Goal: Task Accomplishment & Management: Complete application form

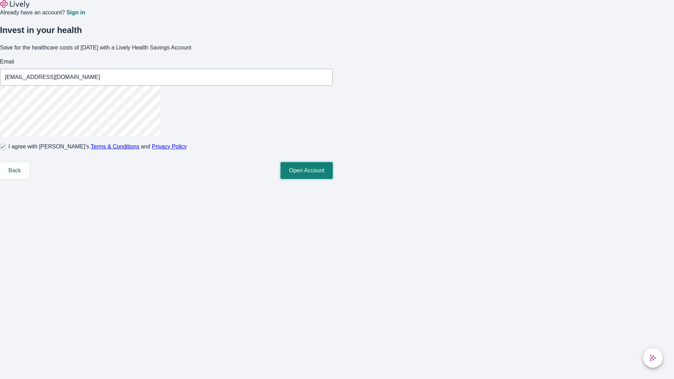
click at [333, 179] on button "Open Account" at bounding box center [307, 170] width 52 height 17
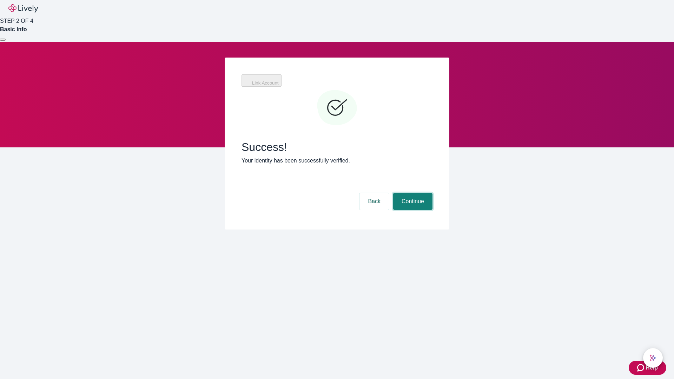
click at [412, 193] on button "Continue" at bounding box center [412, 201] width 39 height 17
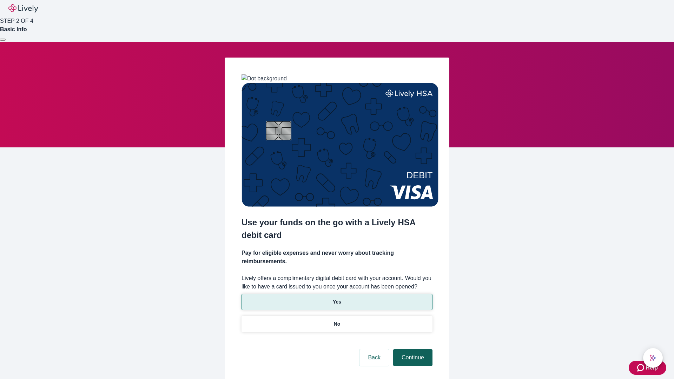
click at [337, 298] on p "Yes" at bounding box center [337, 301] width 8 height 7
click at [412, 349] on button "Continue" at bounding box center [412, 357] width 39 height 17
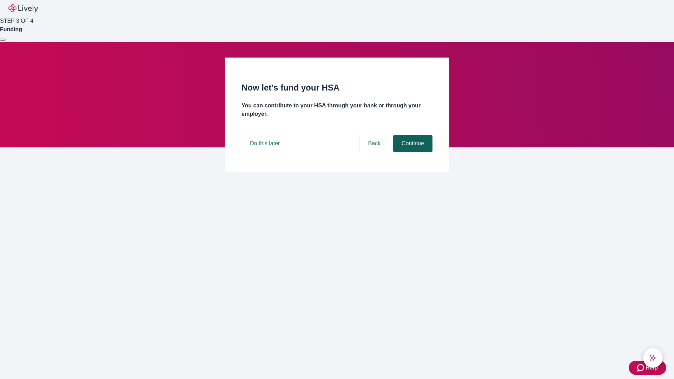
click at [412, 152] on button "Continue" at bounding box center [412, 143] width 39 height 17
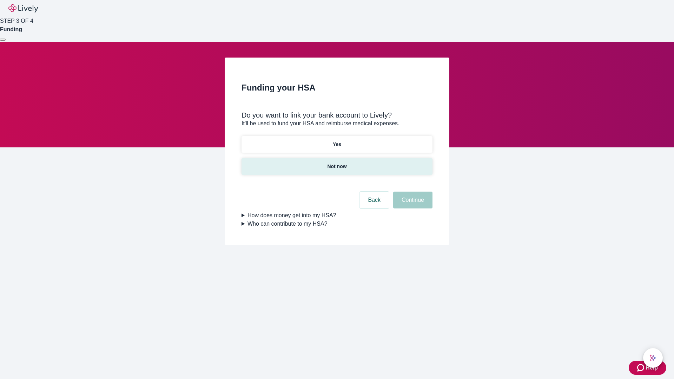
click at [337, 163] on p "Not now" at bounding box center [336, 166] width 19 height 7
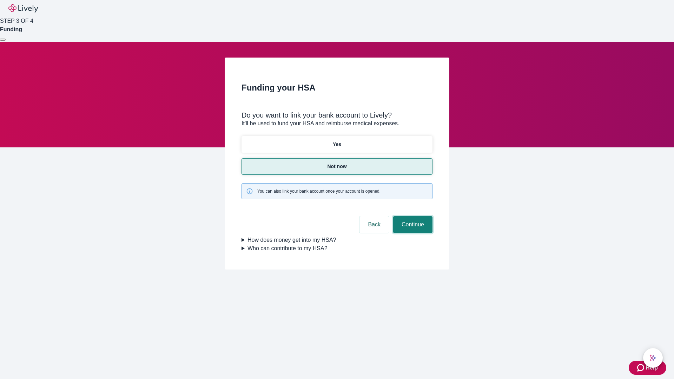
click at [412, 216] on button "Continue" at bounding box center [412, 224] width 39 height 17
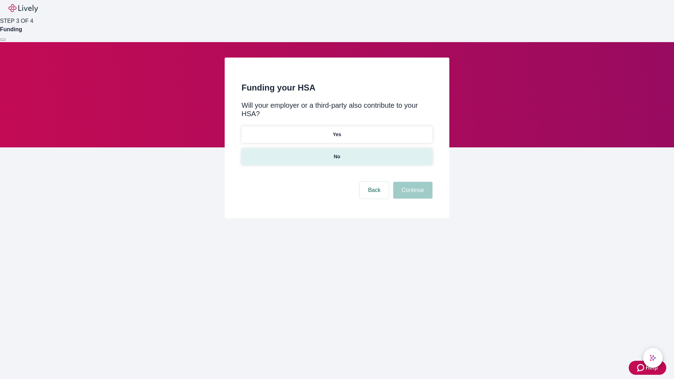
click at [337, 153] on p "No" at bounding box center [337, 156] width 7 height 7
click at [412, 182] on button "Continue" at bounding box center [412, 190] width 39 height 17
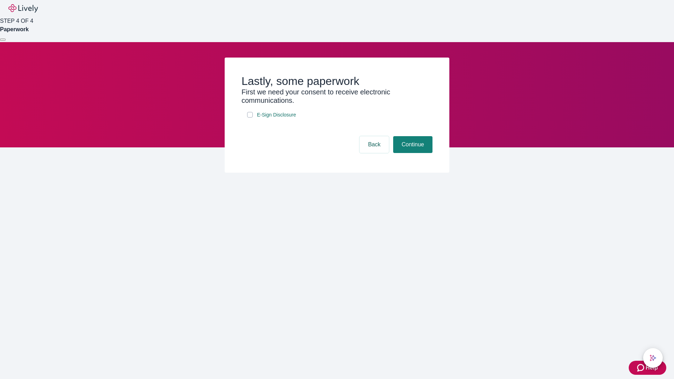
click at [250, 118] on input "E-Sign Disclosure" at bounding box center [250, 115] width 6 height 6
checkbox input "true"
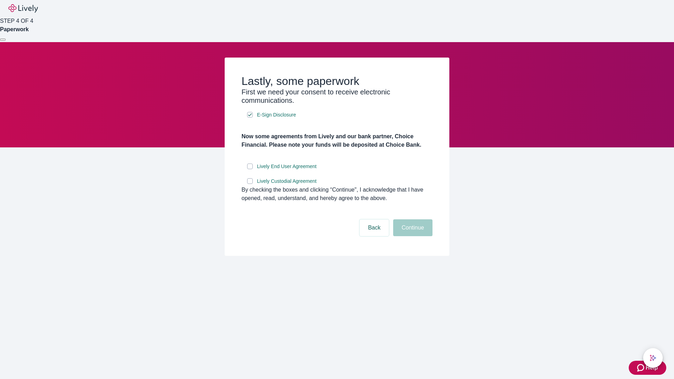
click at [250, 169] on input "Lively End User Agreement" at bounding box center [250, 167] width 6 height 6
checkbox input "true"
click at [250, 184] on input "Lively Custodial Agreement" at bounding box center [250, 181] width 6 height 6
checkbox input "true"
click at [412, 236] on button "Continue" at bounding box center [412, 227] width 39 height 17
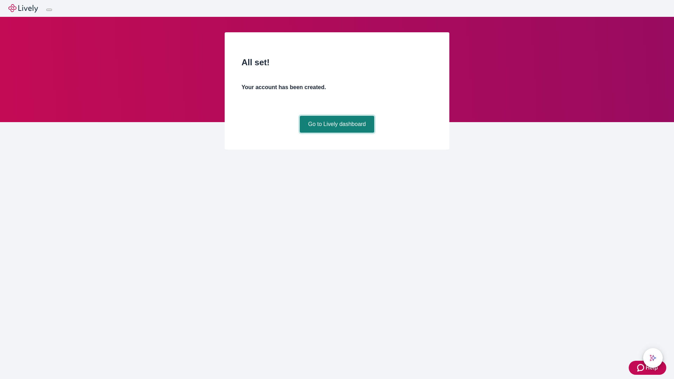
click at [337, 133] on link "Go to Lively dashboard" at bounding box center [337, 124] width 75 height 17
